Goal: Information Seeking & Learning: Learn about a topic

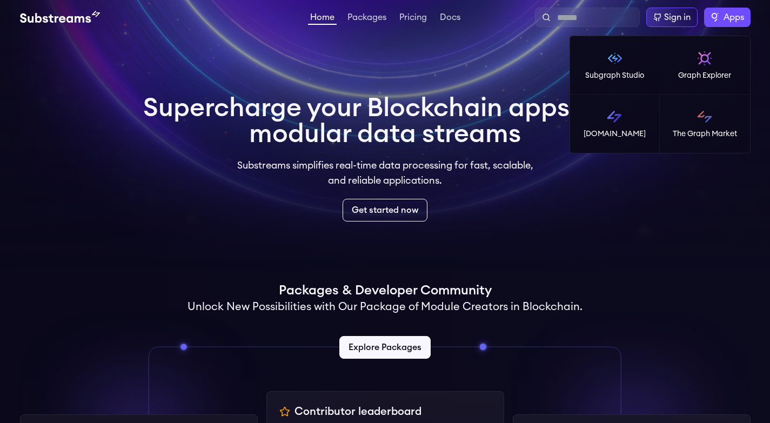
click at [734, 18] on span "Apps" at bounding box center [734, 17] width 21 height 13
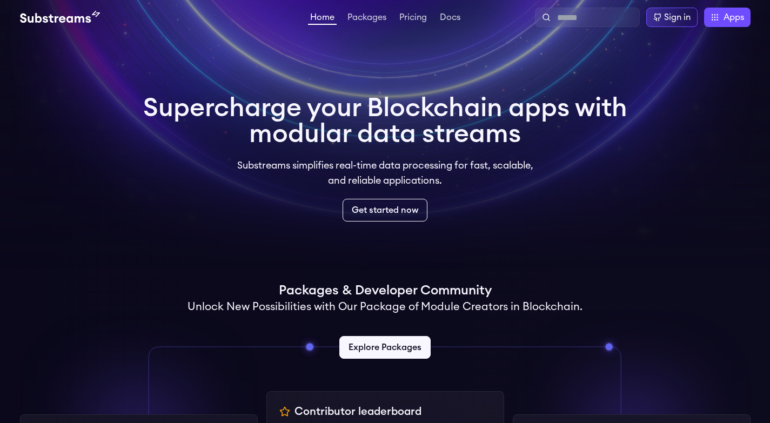
click at [423, 50] on video at bounding box center [385, 135] width 770 height 270
click at [371, 21] on link "Packages" at bounding box center [366, 18] width 43 height 11
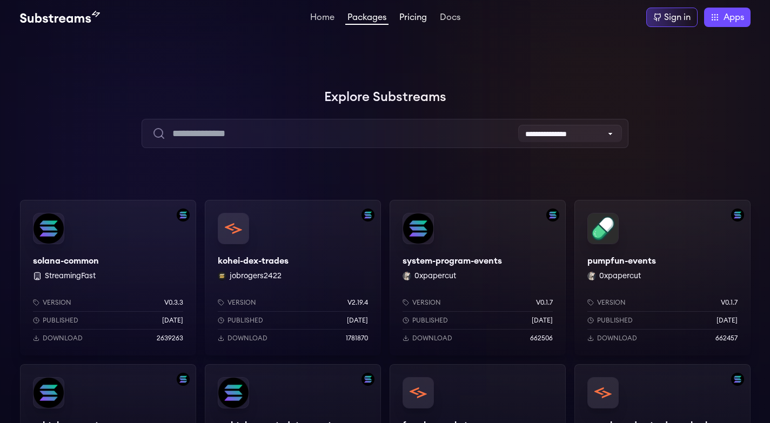
click at [414, 21] on link "Pricing" at bounding box center [413, 18] width 32 height 11
click at [413, 16] on link "Pricing" at bounding box center [413, 18] width 32 height 11
